Goal: Transaction & Acquisition: Purchase product/service

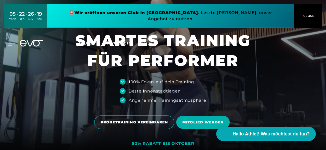
click at [9, 41] on icon at bounding box center [11, 43] width 7 height 5
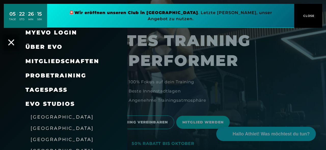
click at [44, 129] on span "[GEOGRAPHIC_DATA]" at bounding box center [62, 127] width 63 height 5
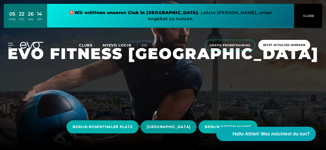
click at [191, 124] on span "[GEOGRAPHIC_DATA]" at bounding box center [169, 126] width 44 height 5
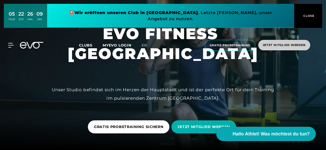
click at [303, 40] on span "Jetzt Mitglied werden" at bounding box center [284, 45] width 52 height 10
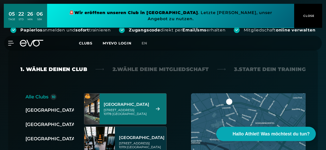
scroll to position [106, 0]
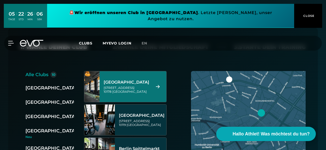
click at [151, 94] on div "[GEOGRAPHIC_DATA][STREET_ADDRESS]" at bounding box center [133, 86] width 67 height 31
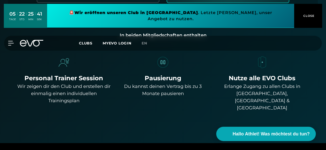
scroll to position [265, 0]
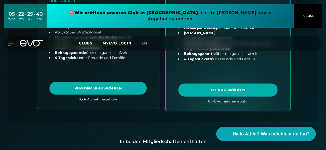
click at [233, 86] on link "choose plan" at bounding box center [228, 10] width 124 height 200
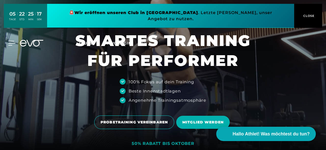
click at [11, 41] on icon at bounding box center [11, 43] width 7 height 5
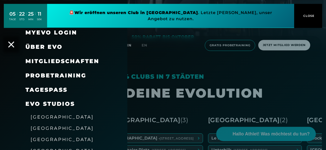
click at [55, 35] on link "MyEVO Login" at bounding box center [51, 32] width 52 height 7
